Goal: Check status

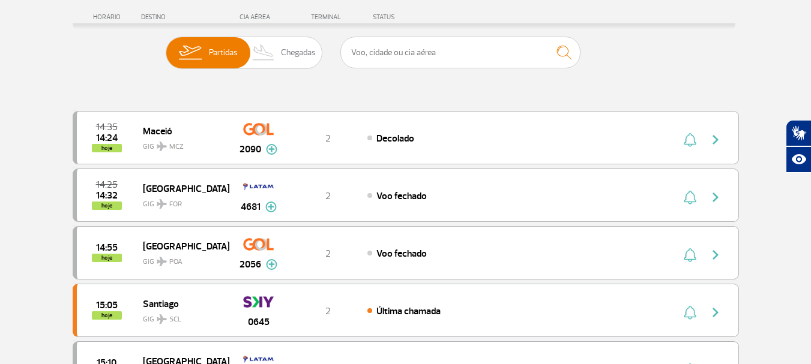
scroll to position [60, 0]
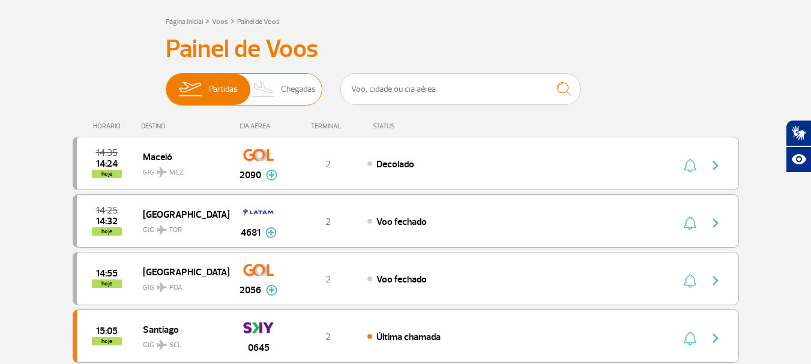
click at [293, 91] on span "Chegadas" at bounding box center [298, 89] width 35 height 31
click at [166, 83] on input "Partidas Chegadas" at bounding box center [166, 83] width 0 height 0
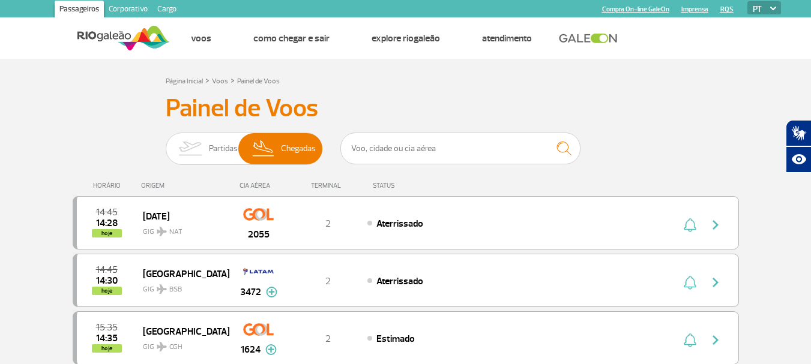
scroll to position [0, 0]
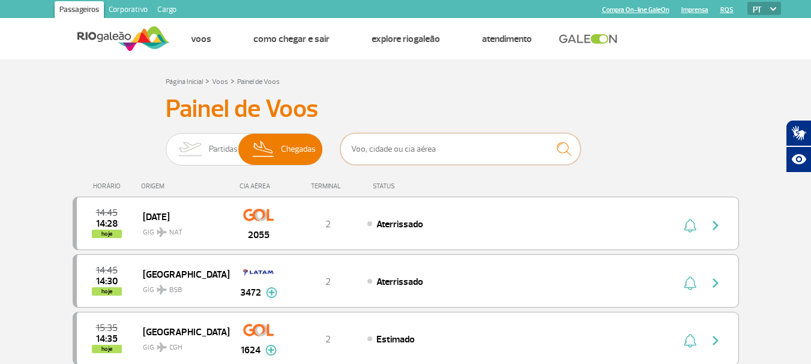
click at [512, 160] on input "text" at bounding box center [460, 149] width 240 height 32
type input "tap"
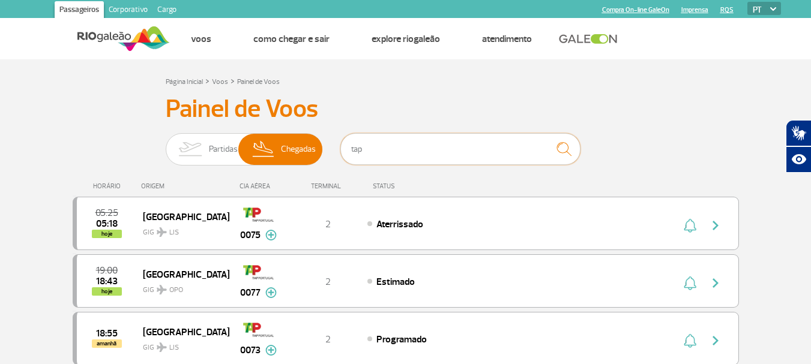
scroll to position [60, 0]
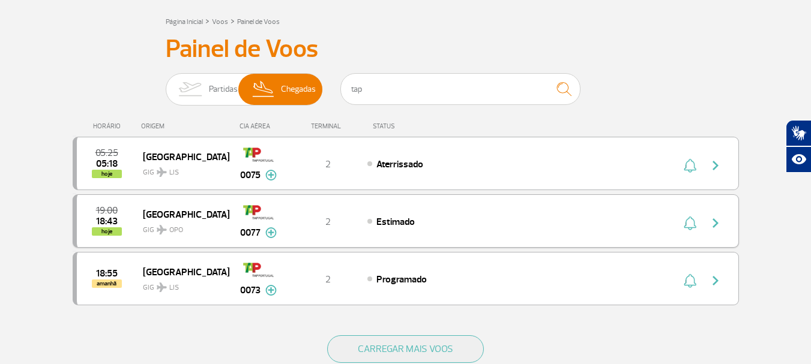
click at [717, 226] on img "button" at bounding box center [715, 223] width 14 height 14
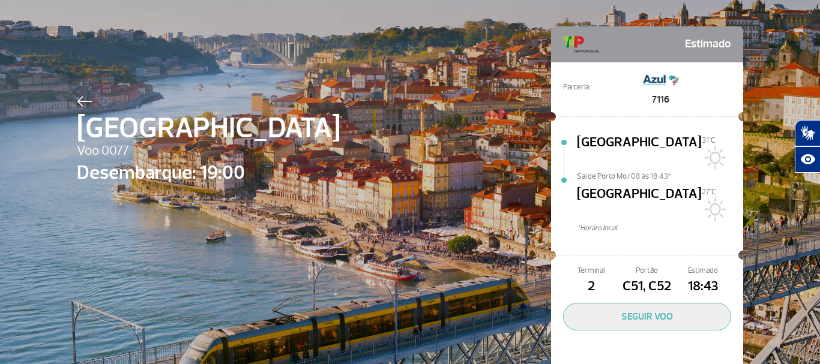
scroll to position [55, 0]
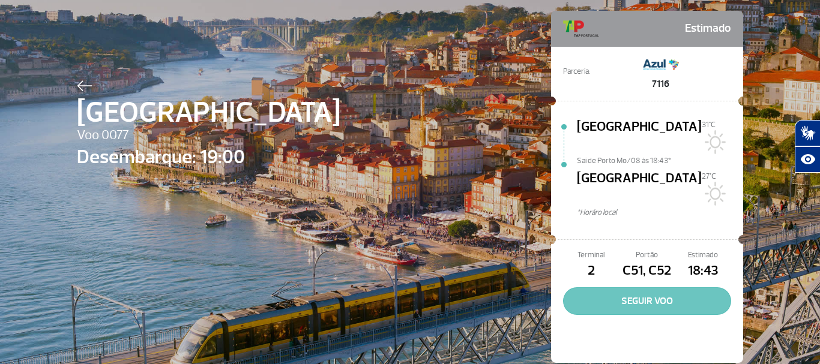
click at [668, 287] on button "SEGUIR VOO" at bounding box center [647, 301] width 168 height 28
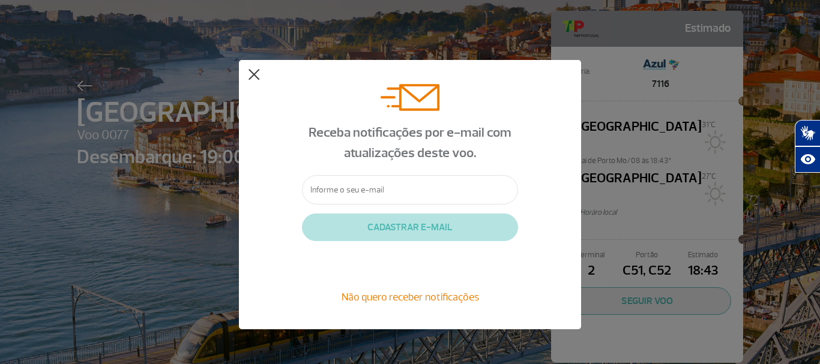
click at [250, 73] on button at bounding box center [254, 75] width 12 height 12
